Goal: Transaction & Acquisition: Obtain resource

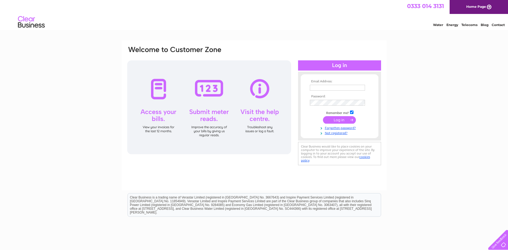
type input "[EMAIL_ADDRESS][PERSON_NAME][DOMAIN_NAME]"
click at [339, 119] on input "submit" at bounding box center [339, 119] width 33 height 7
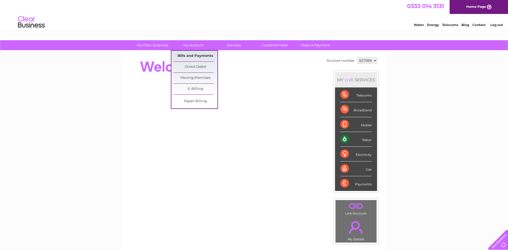
click at [194, 54] on link "Bills and Payments" at bounding box center [195, 56] width 44 height 11
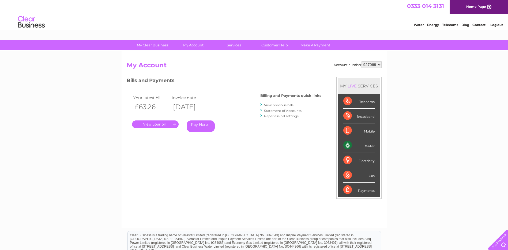
click at [156, 125] on link "." at bounding box center [155, 124] width 47 height 8
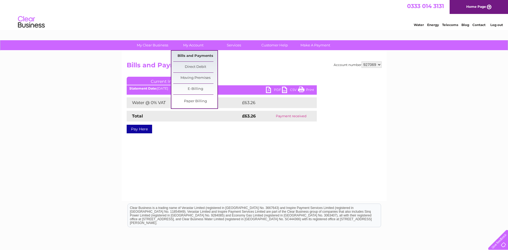
click at [198, 57] on link "Bills and Payments" at bounding box center [195, 56] width 44 height 11
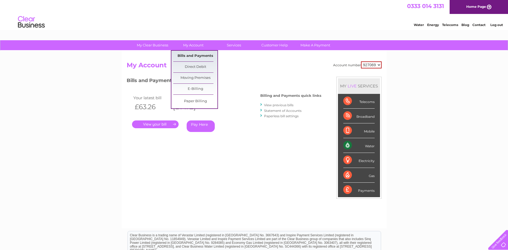
click at [194, 55] on link "Bills and Payments" at bounding box center [195, 56] width 44 height 11
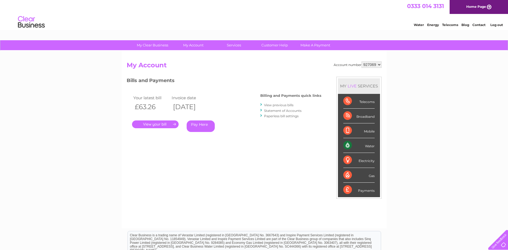
click at [165, 122] on link "." at bounding box center [155, 124] width 47 height 8
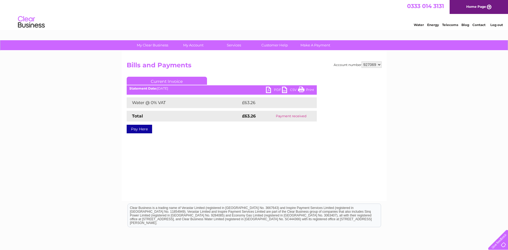
click at [499, 23] on link "Log out" at bounding box center [496, 25] width 13 height 4
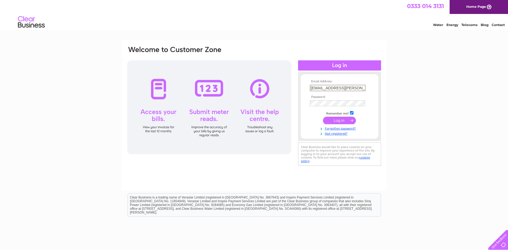
drag, startPoint x: 333, startPoint y: 87, endPoint x: 308, endPoint y: 87, distance: 25.7
click at [308, 87] on form "Email Address: azania.aitken@mccannelectrical.co.uk Password:" at bounding box center [340, 108] width 78 height 56
type input "info@mccannelectrical.co.uk"
click at [302, 115] on form "Email Address: info@mccannelectrical.co.uk Password:" at bounding box center [340, 108] width 78 height 56
click at [297, 103] on div "Email Address: info@mccannelectrical.co.uk Password:" at bounding box center [254, 106] width 255 height 121
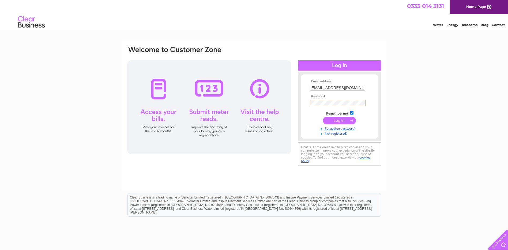
click at [323, 117] on input "submit" at bounding box center [339, 120] width 33 height 7
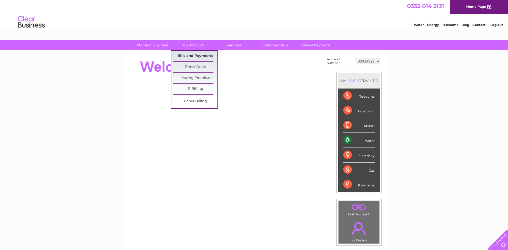
click at [193, 53] on link "Bills and Payments" at bounding box center [195, 56] width 44 height 11
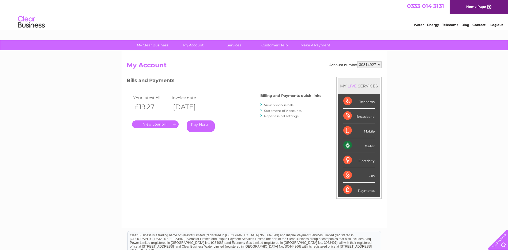
click at [152, 123] on link "." at bounding box center [155, 124] width 47 height 8
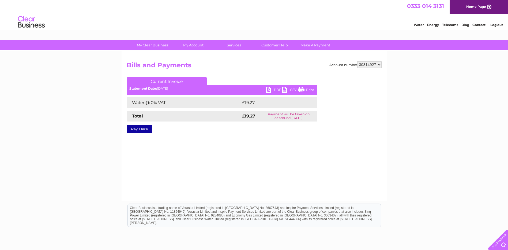
click at [268, 87] on link "PDF" at bounding box center [274, 91] width 16 height 8
click at [494, 25] on link "Log out" at bounding box center [496, 25] width 13 height 4
